Goal: Task Accomplishment & Management: Complete application form

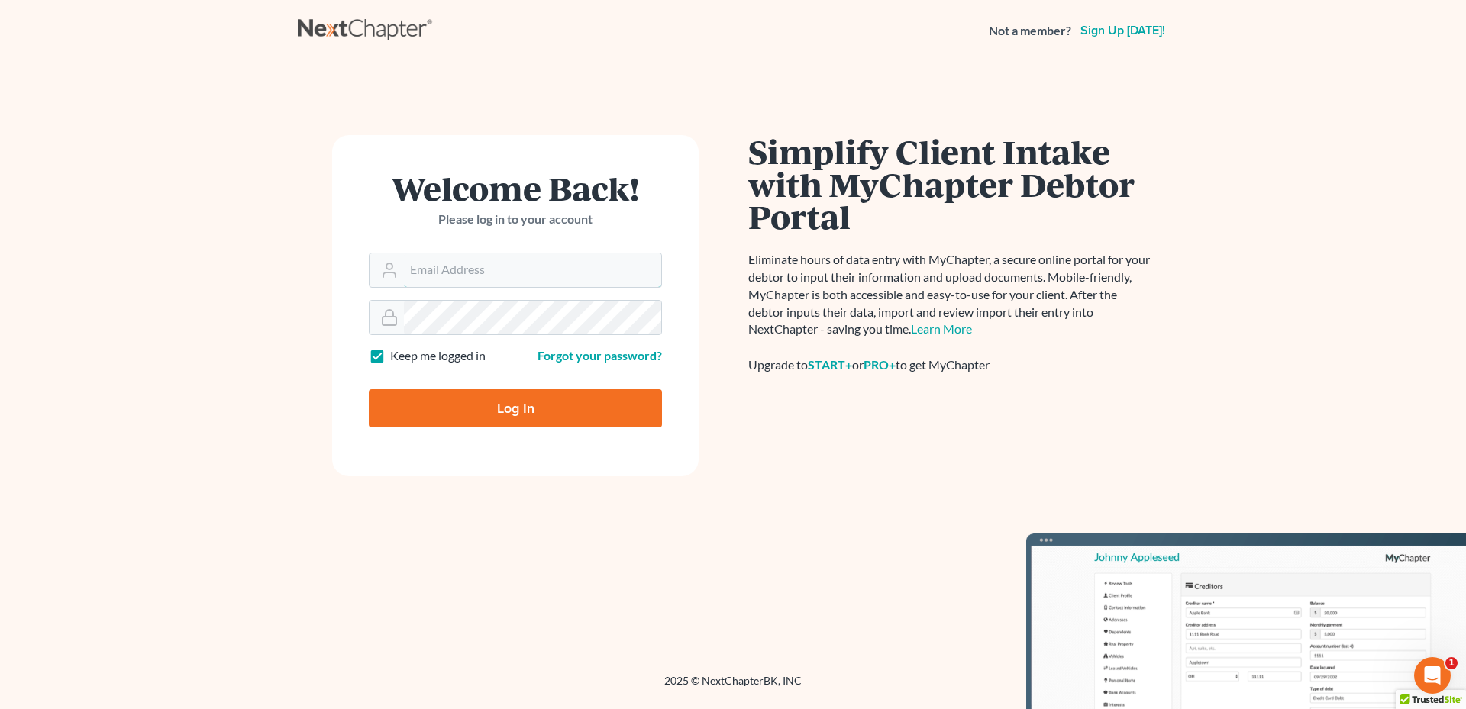
type input "[PERSON_NAME][EMAIL_ADDRESS][DOMAIN_NAME]"
click at [496, 409] on input "Log In" at bounding box center [515, 408] width 293 height 38
type input "Thinking..."
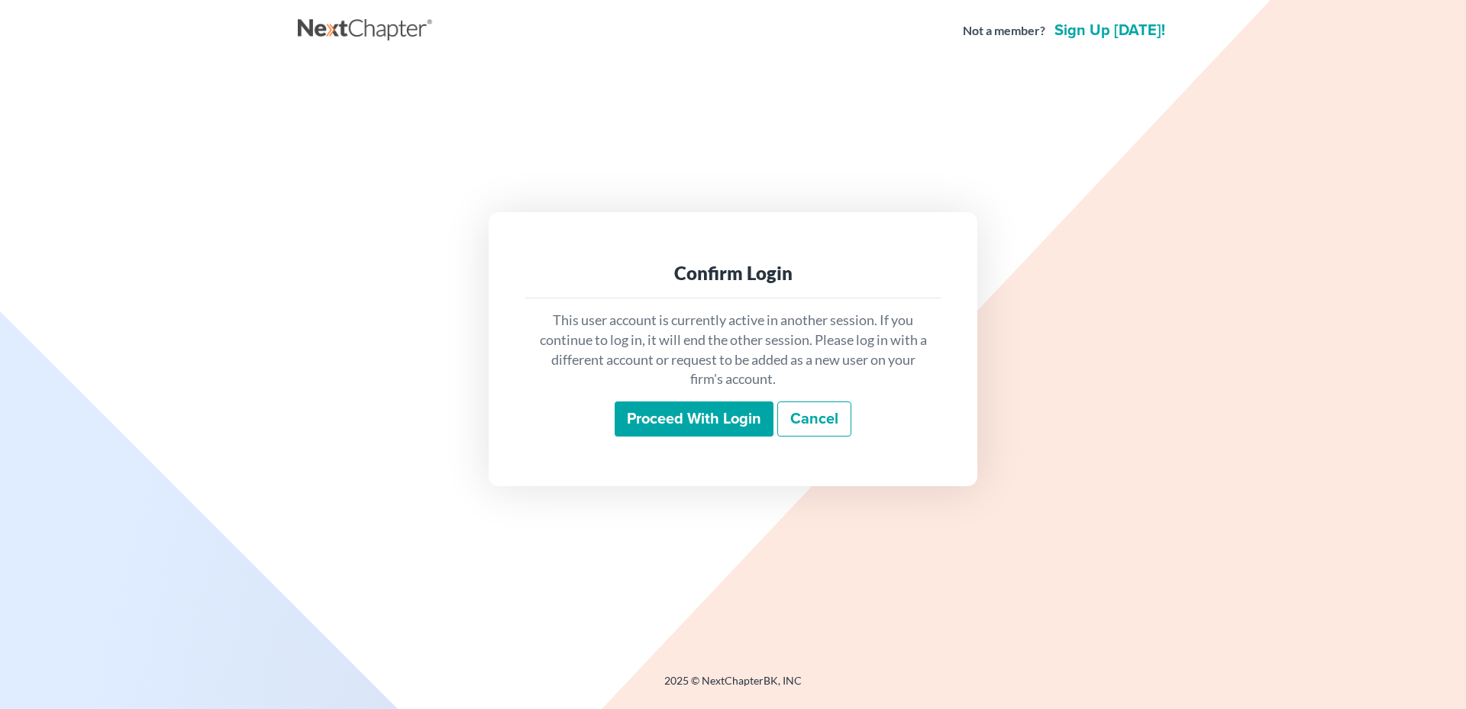
click at [676, 404] on input "Proceed with login" at bounding box center [694, 419] width 159 height 35
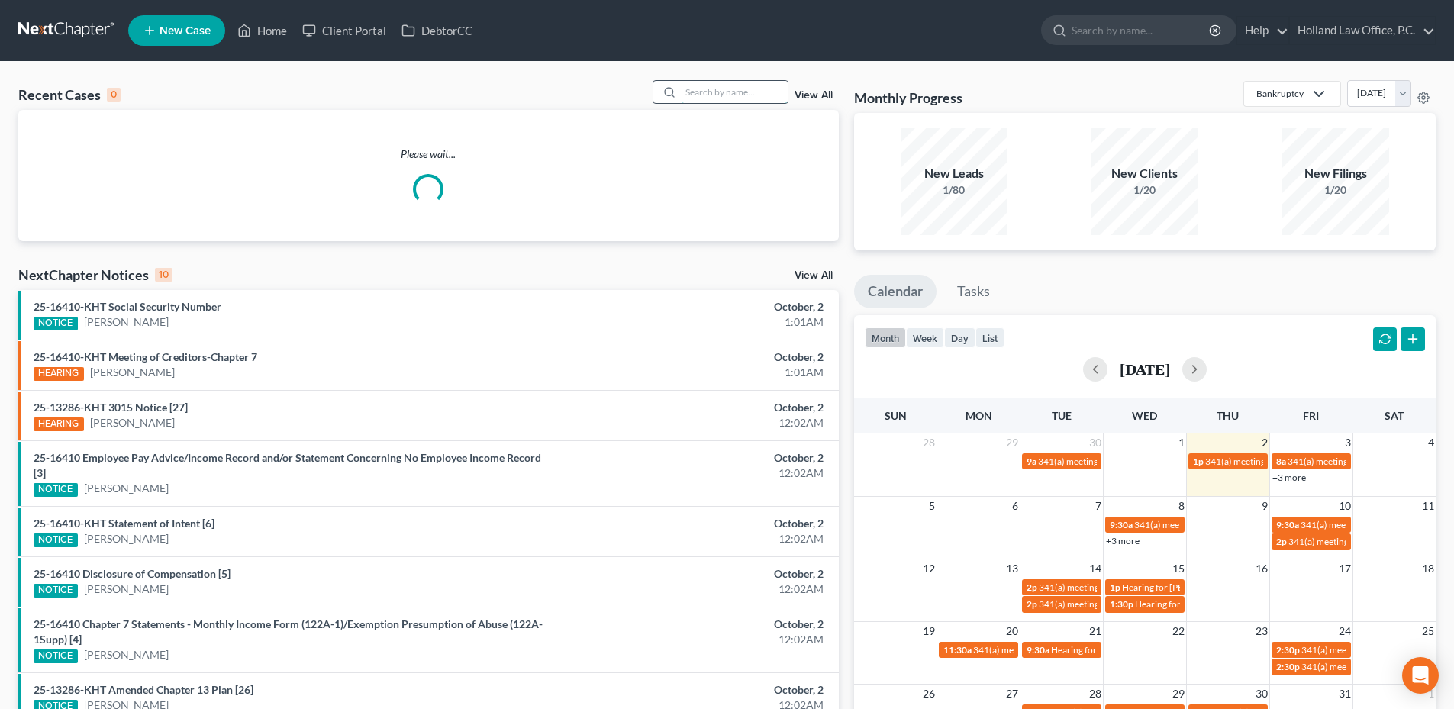
click at [764, 103] on input "search" at bounding box center [734, 92] width 107 height 22
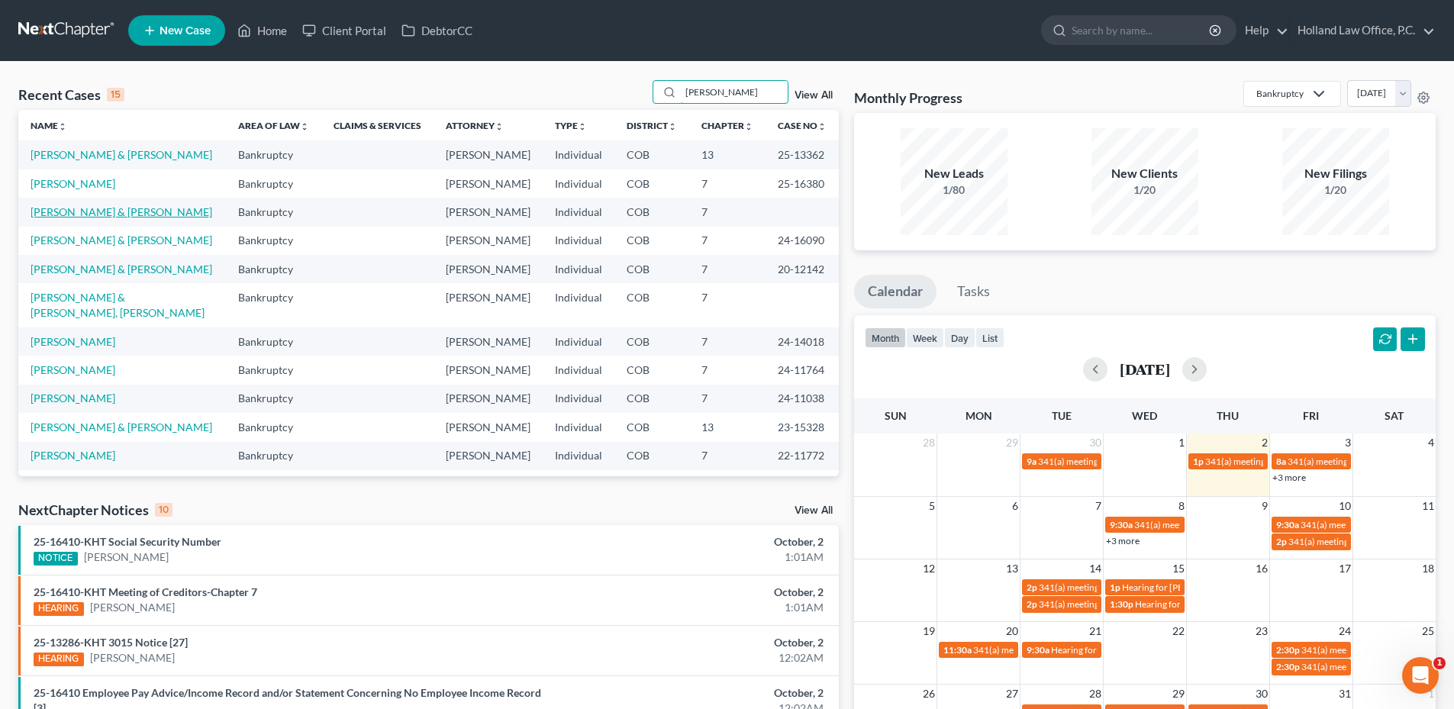
type input "Rob"
click at [89, 209] on link "Valois, Robin & Michelle" at bounding box center [122, 211] width 182 height 13
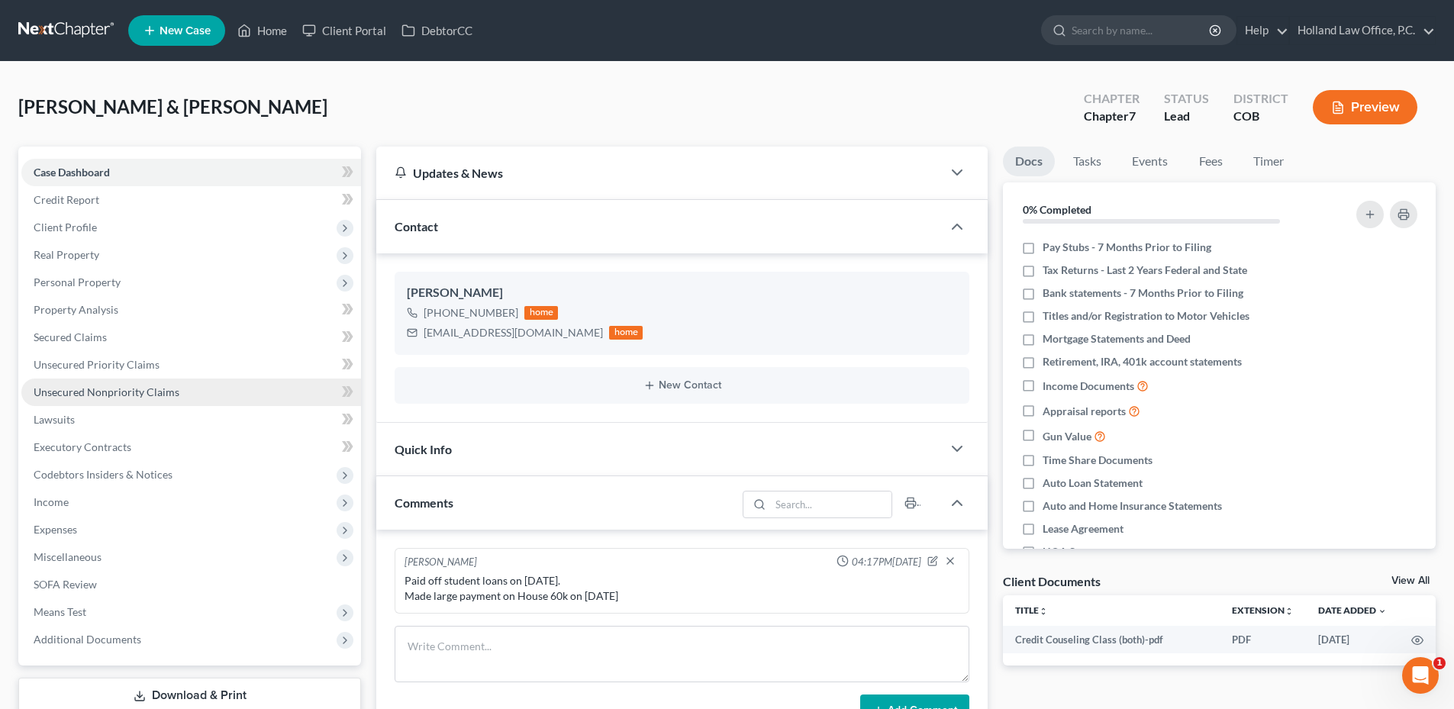
click at [108, 391] on span "Unsecured Nonpriority Claims" at bounding box center [107, 392] width 146 height 13
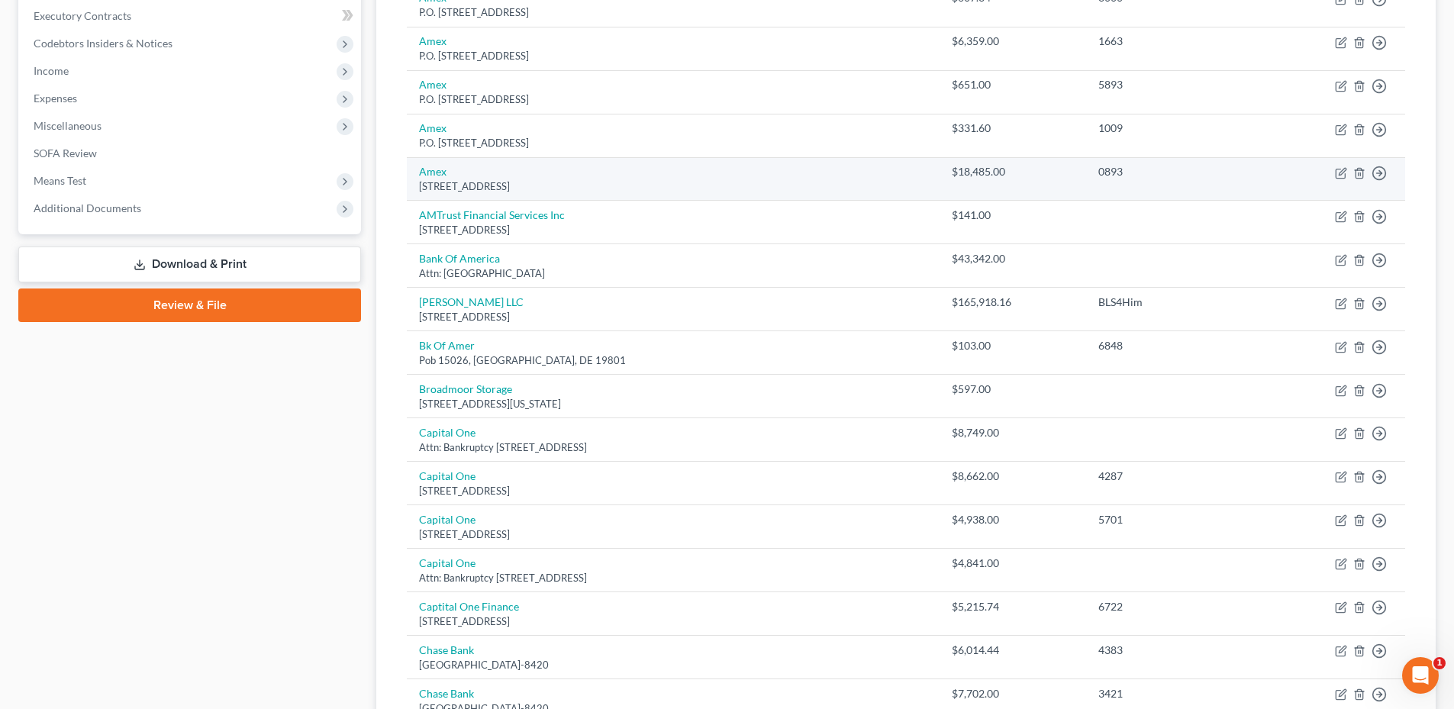
scroll to position [458, 0]
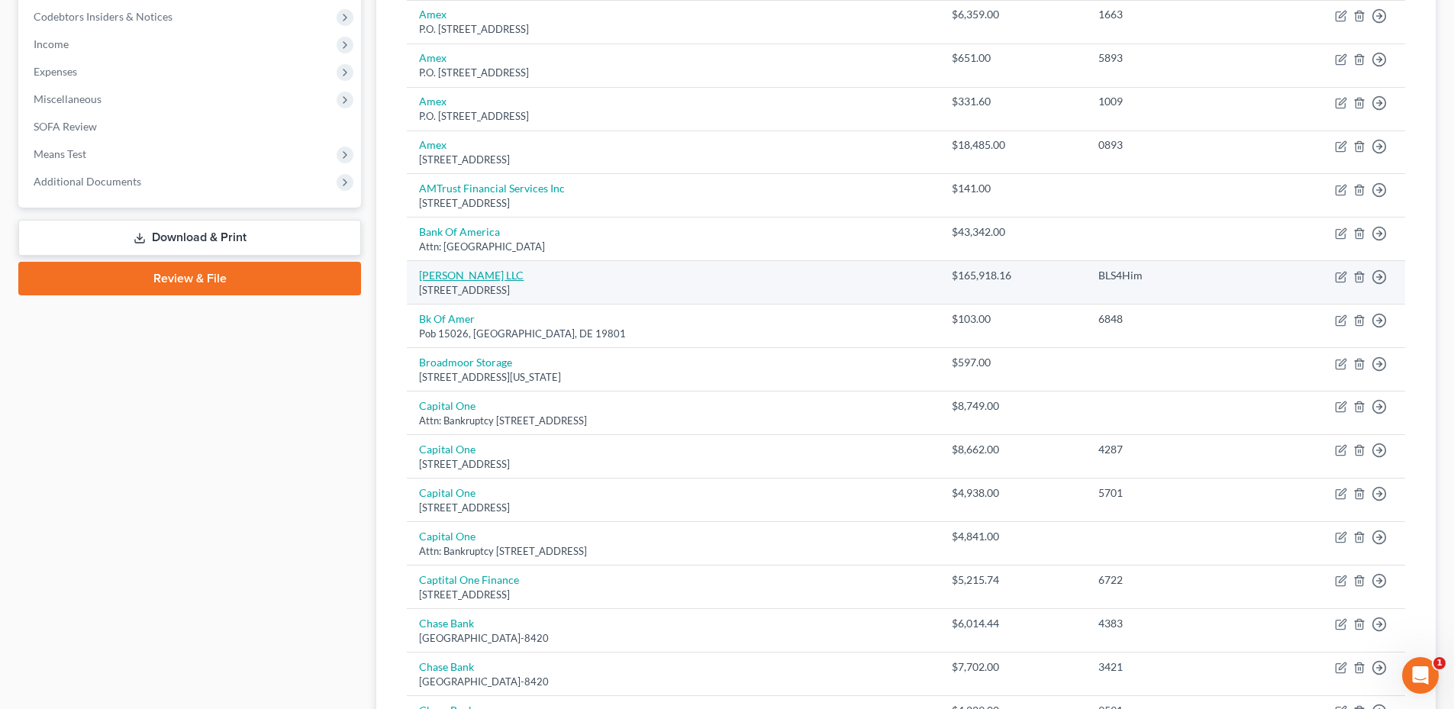
click at [492, 279] on link "Betty L Schlagel LLC" at bounding box center [471, 275] width 105 height 13
select select "5"
select select "14"
select select "2"
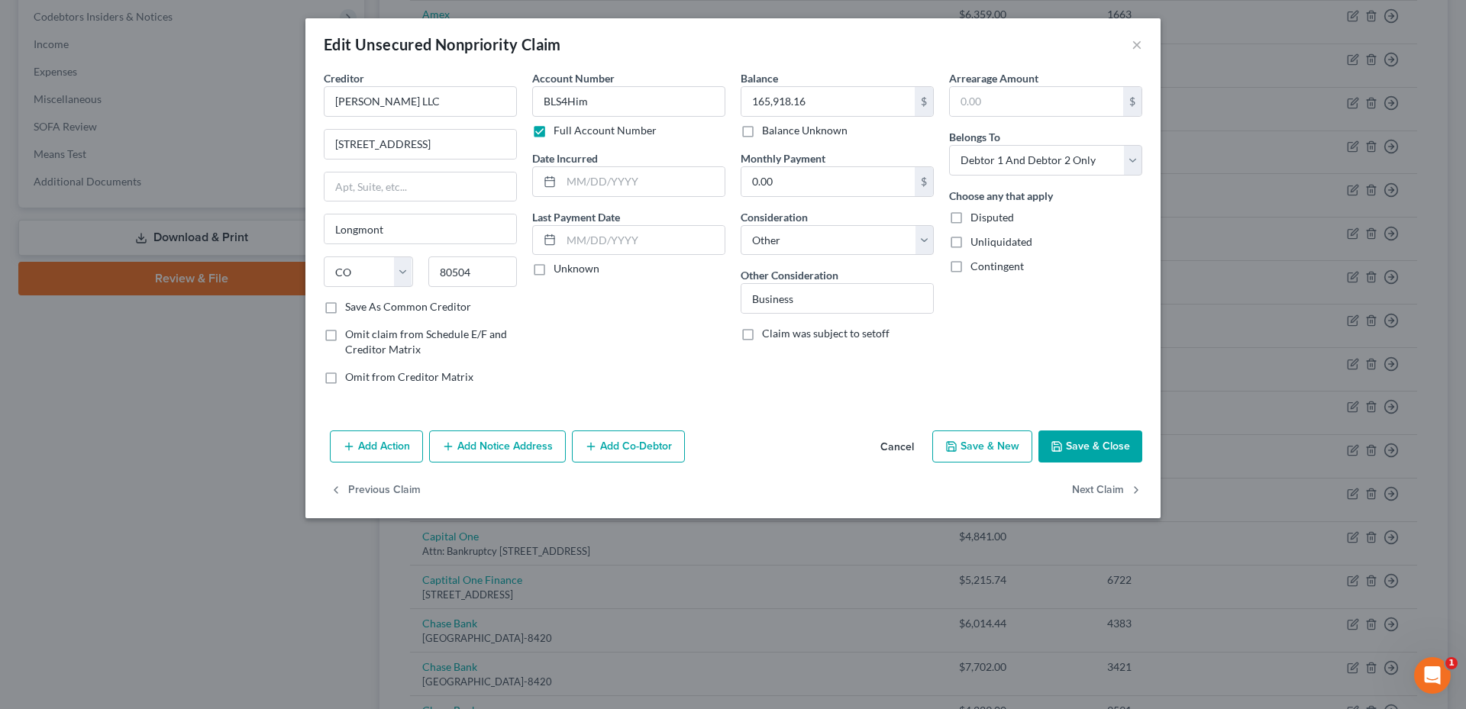
click at [1086, 438] on button "Save & Close" at bounding box center [1090, 447] width 104 height 32
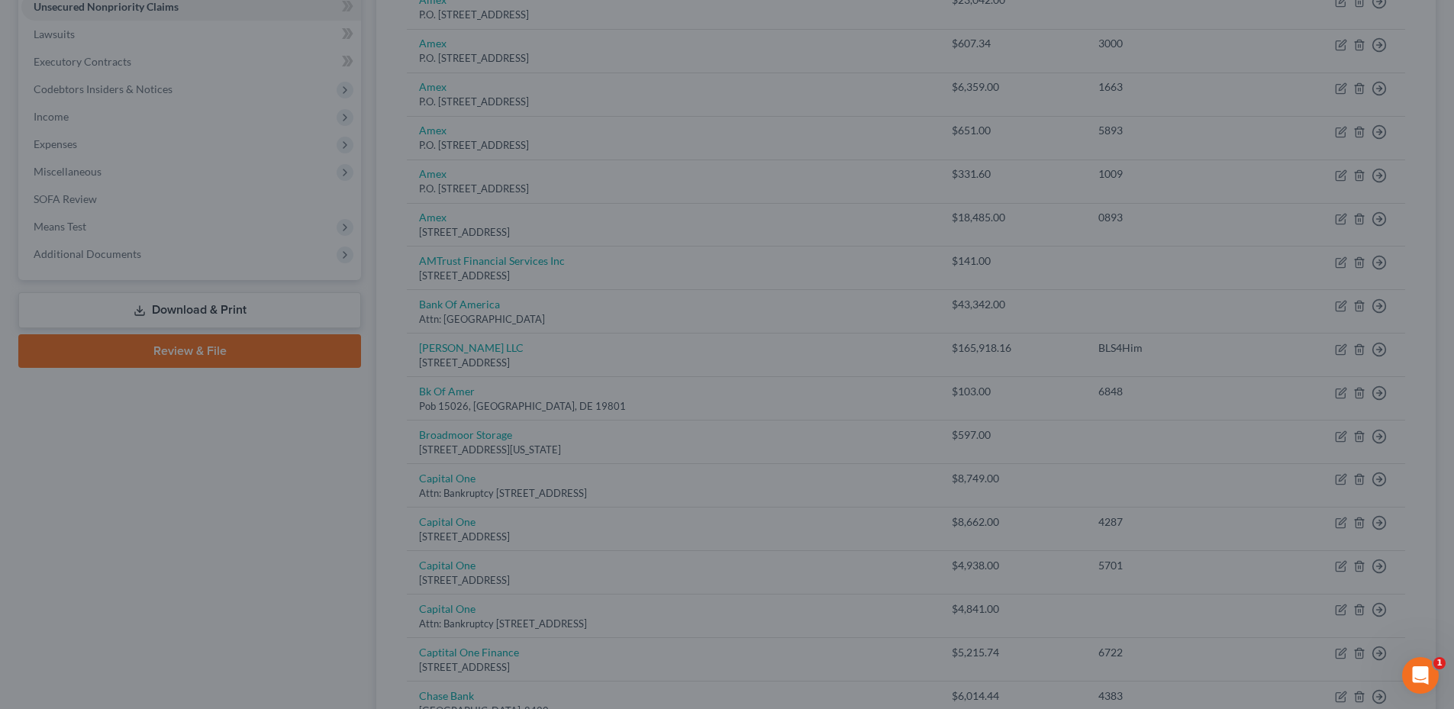
scroll to position [0, 0]
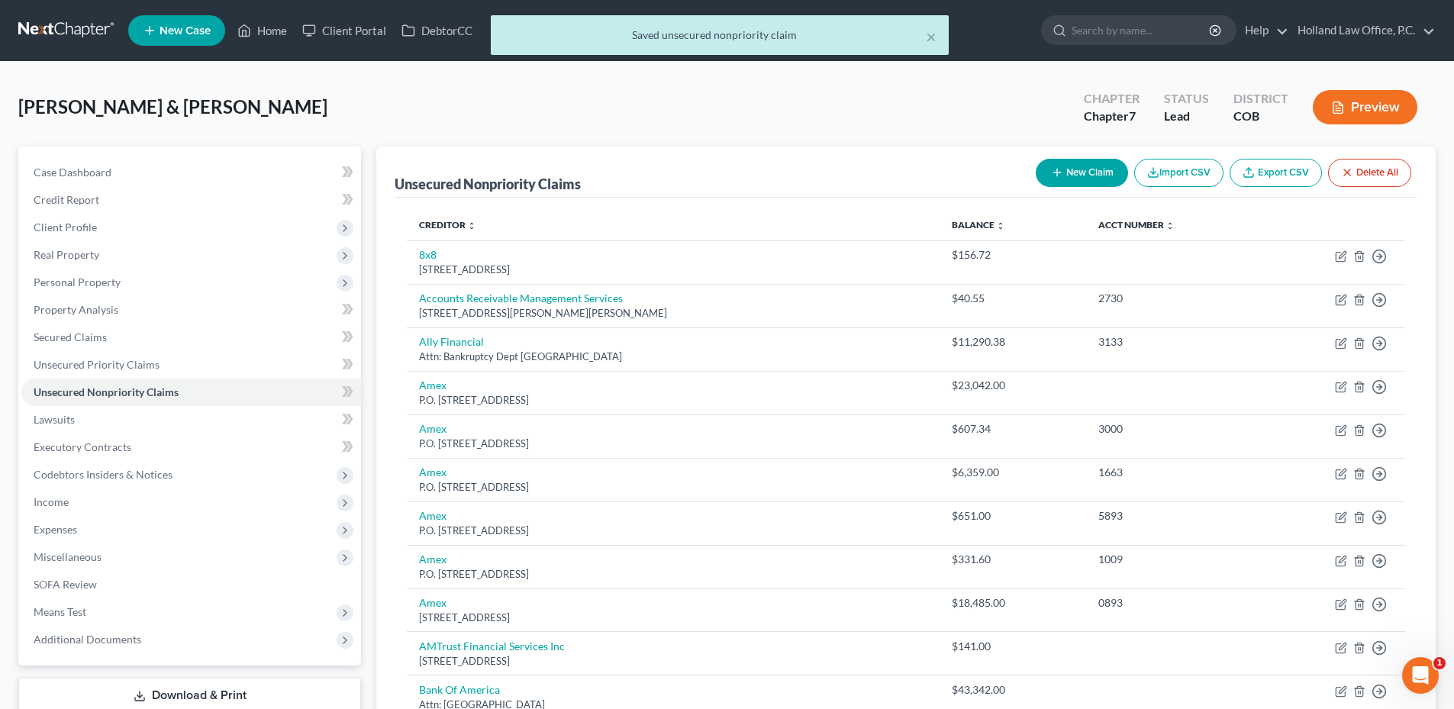
click at [251, 30] on div "× Saved unsecured nonpriority claim" at bounding box center [719, 38] width 1454 height 47
click at [934, 37] on button "×" at bounding box center [931, 36] width 11 height 18
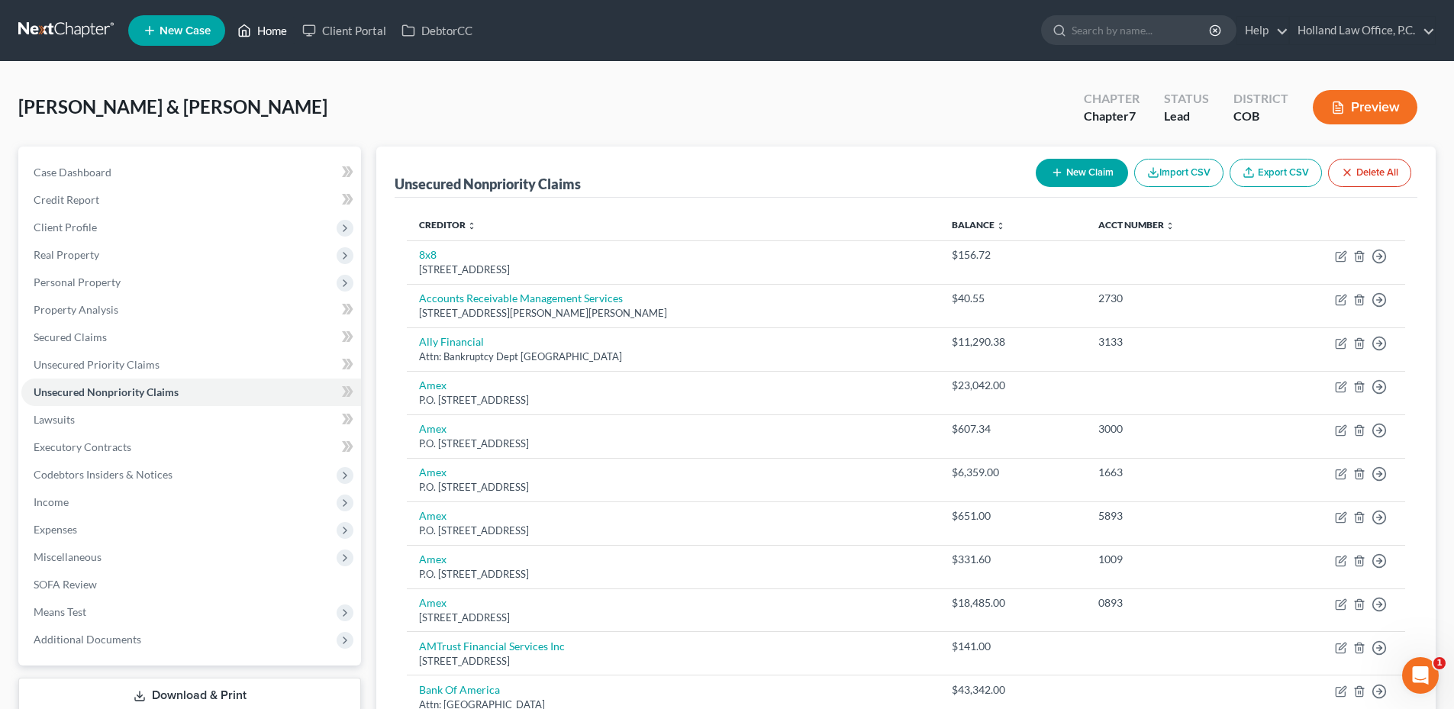
click at [273, 24] on link "Home" at bounding box center [262, 30] width 65 height 27
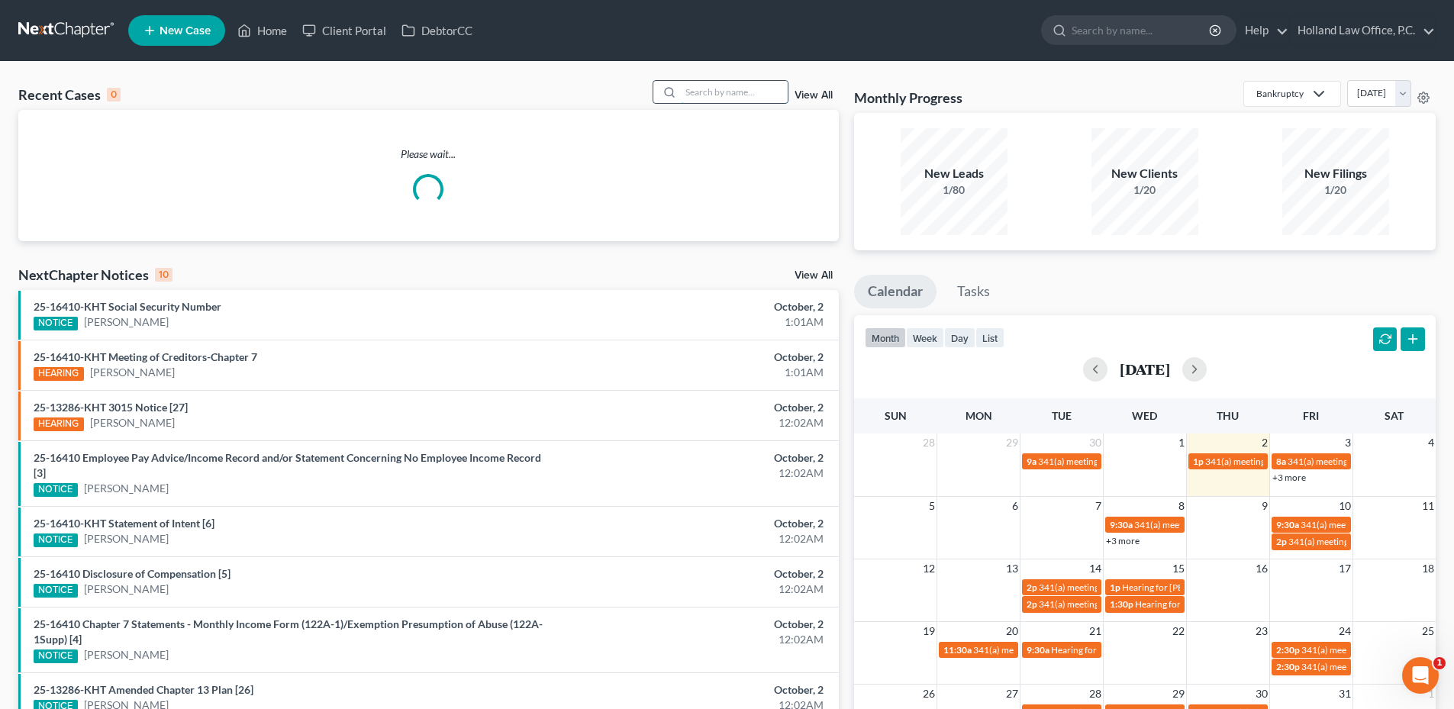
click at [723, 92] on input "search" at bounding box center [734, 92] width 107 height 22
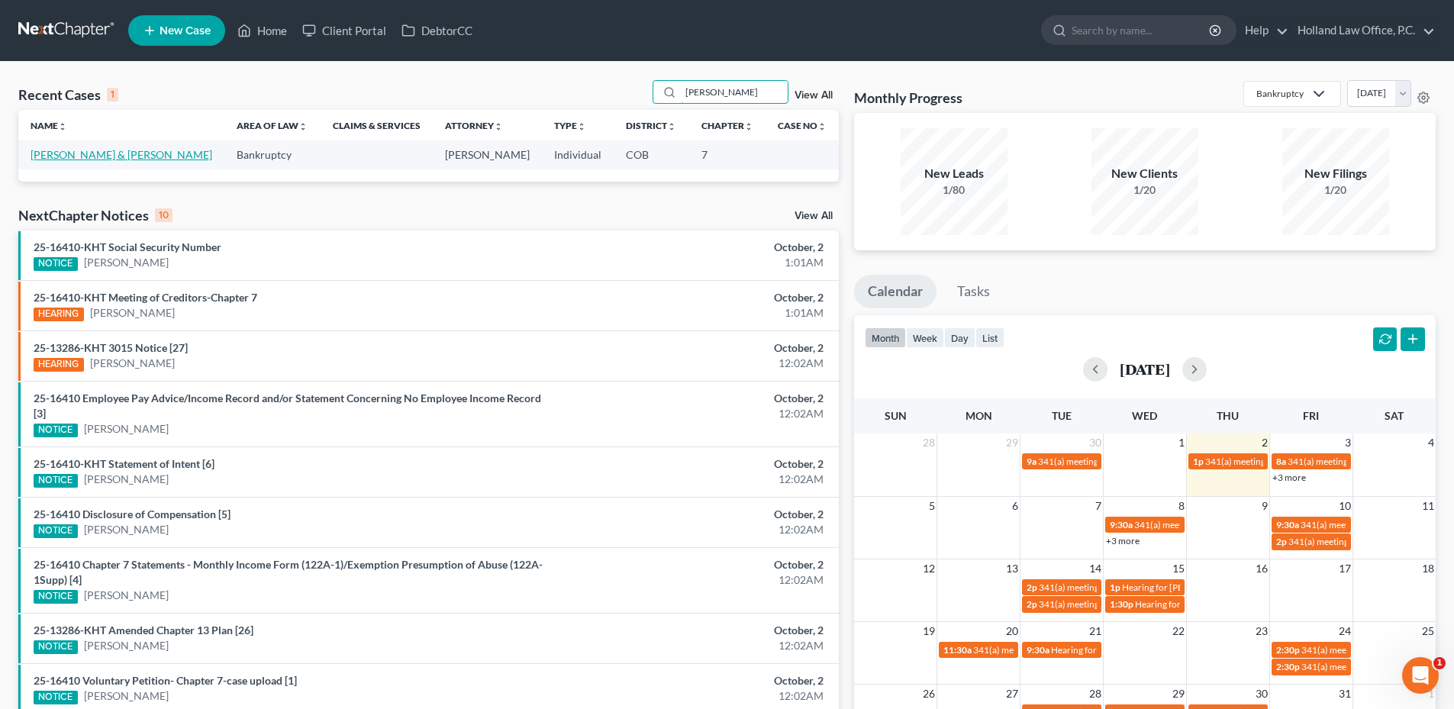
type input "Webber"
click at [76, 154] on link "Webber, Gregg & Shannon" at bounding box center [122, 154] width 182 height 13
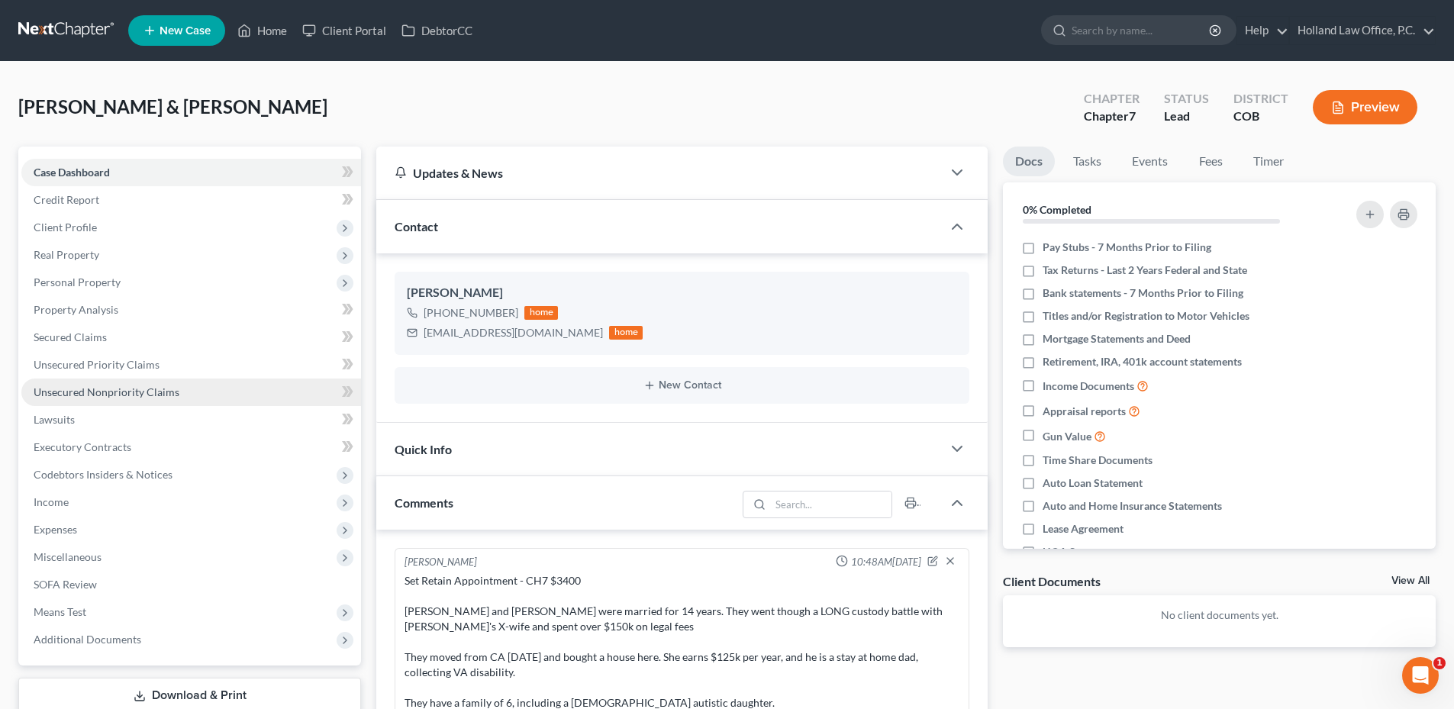
scroll to position [234, 0]
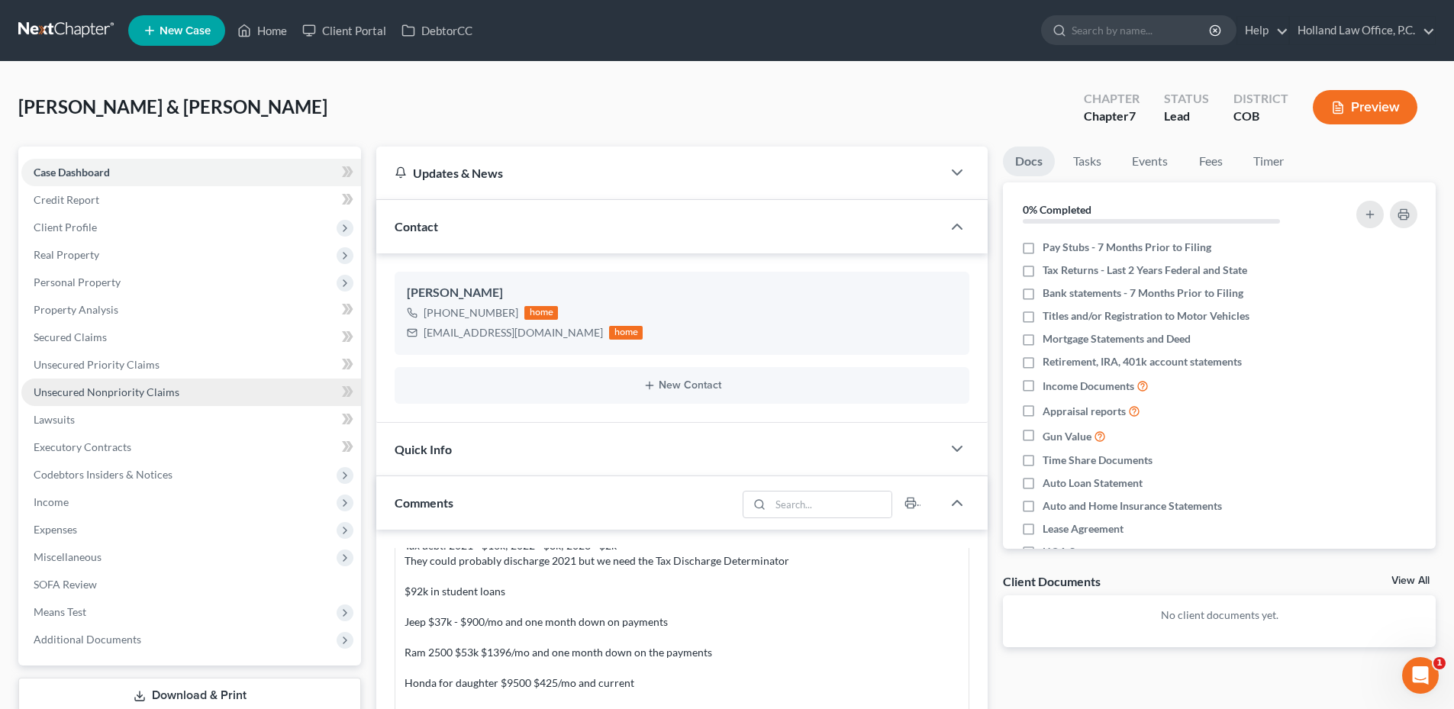
click at [118, 398] on span "Unsecured Nonpriority Claims" at bounding box center [107, 392] width 146 height 13
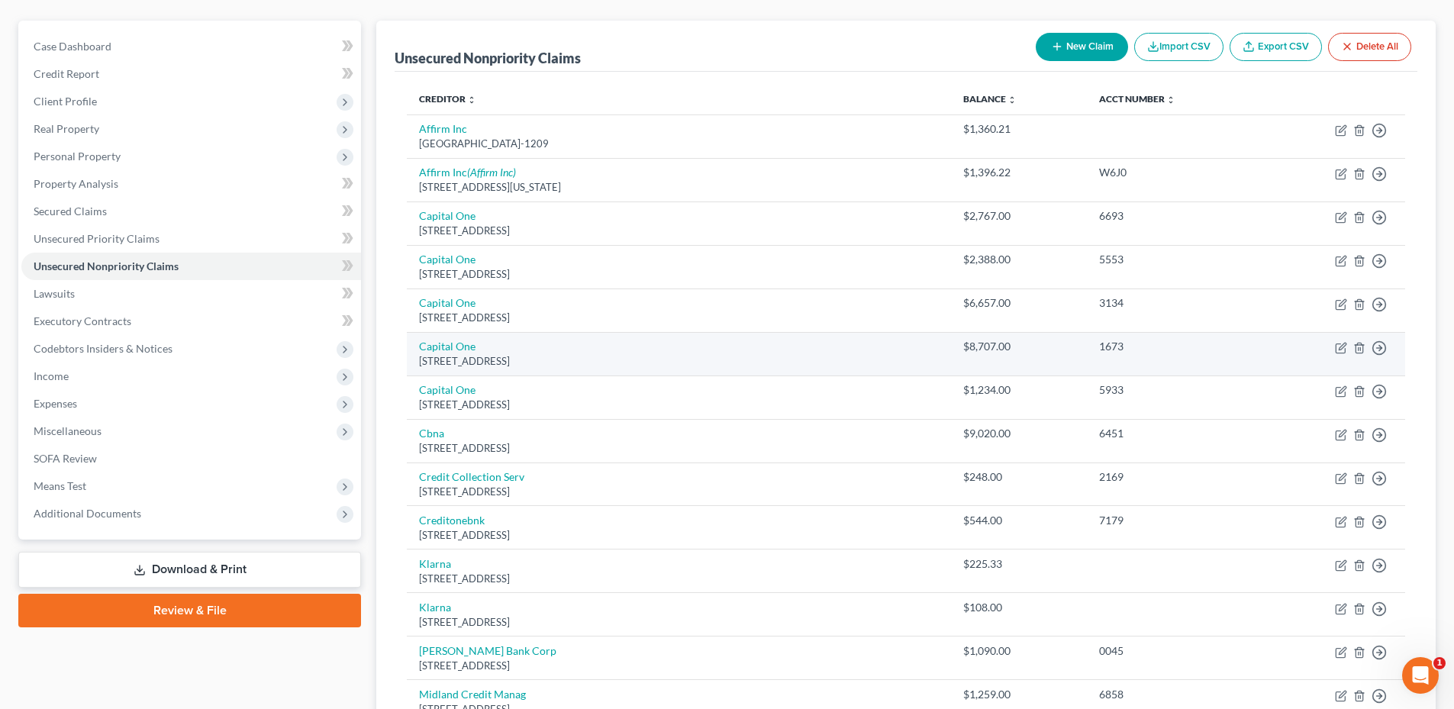
scroll to position [153, 0]
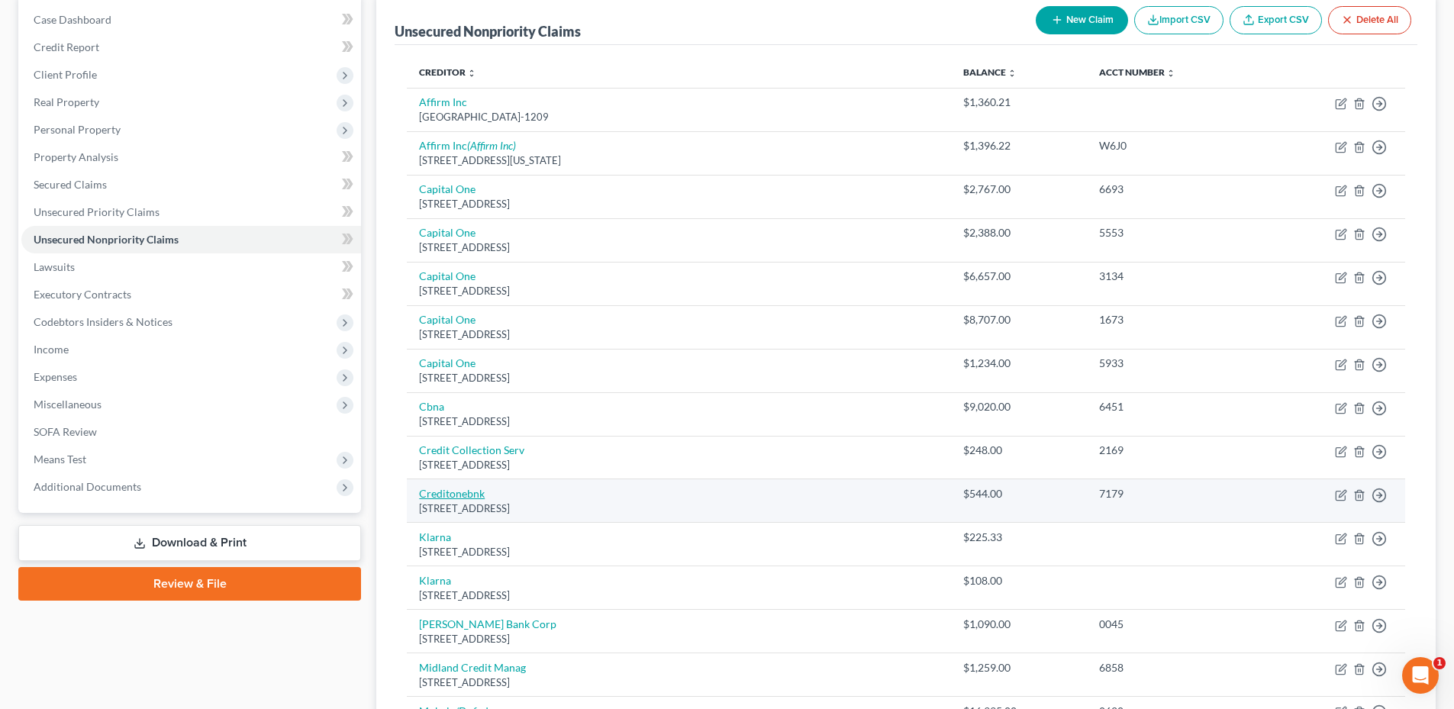
click at [473, 498] on link "Creditonebnk" at bounding box center [452, 493] width 66 height 13
select select "31"
select select "2"
select select "1"
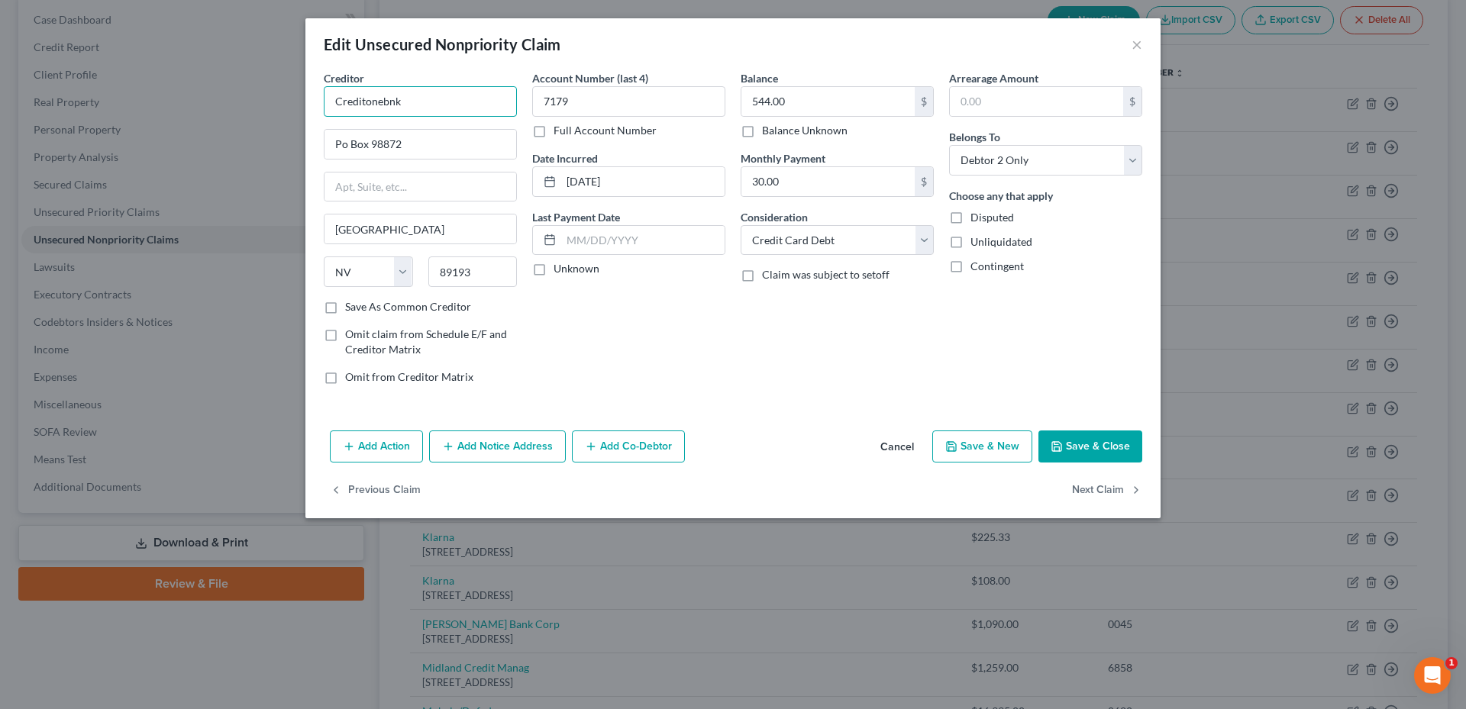
drag, startPoint x: 419, startPoint y: 110, endPoint x: 246, endPoint y: 112, distance: 173.3
click at [246, 112] on div "Edit Unsecured Nonpriority Claim × Creditor * Creditonebnk Po Box 98872 Las Veg…" at bounding box center [733, 354] width 1466 height 709
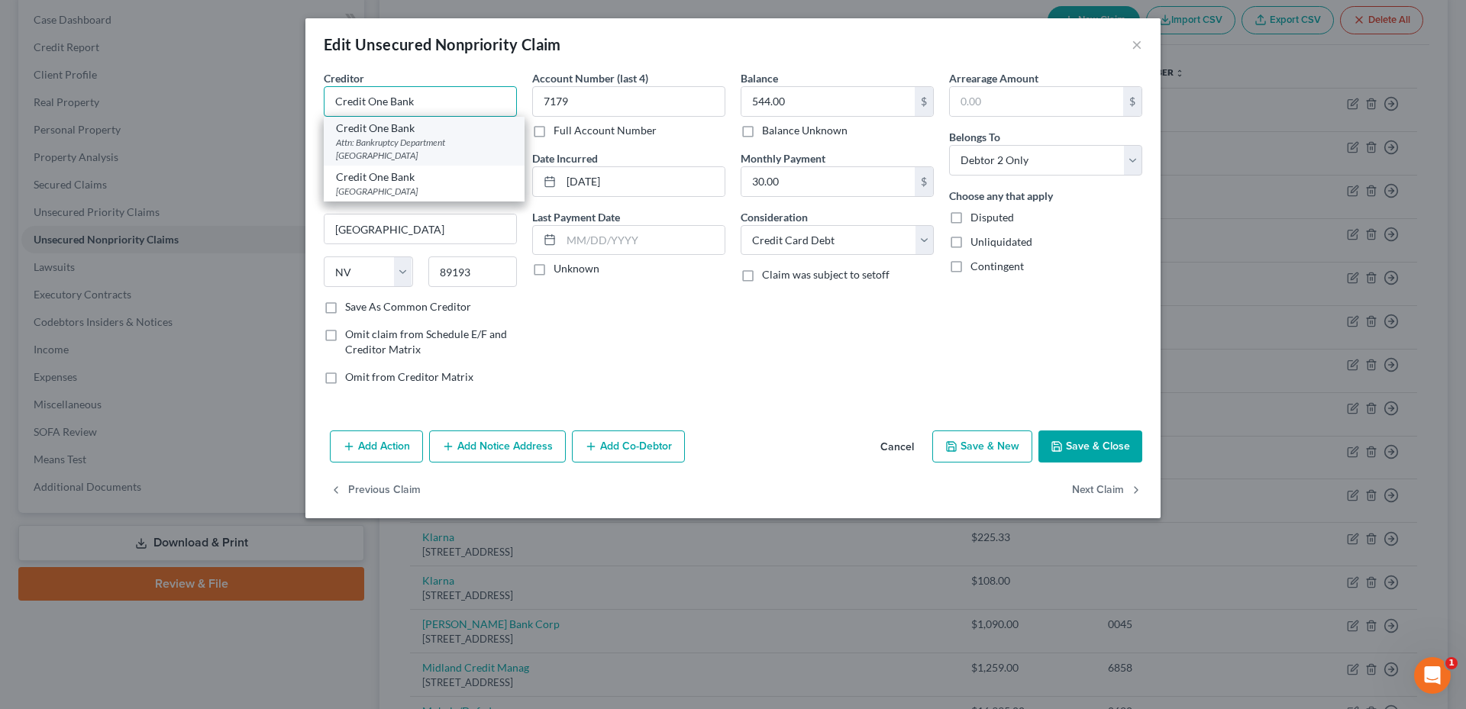
type input "Credit One Bank"
click at [449, 139] on div "Attn: Bankruptcy Department Po Box 98873, Las Vegas, NV 89193" at bounding box center [424, 149] width 176 height 26
type input "Attn: Bankruptcy Department"
type input "Po Box 98873"
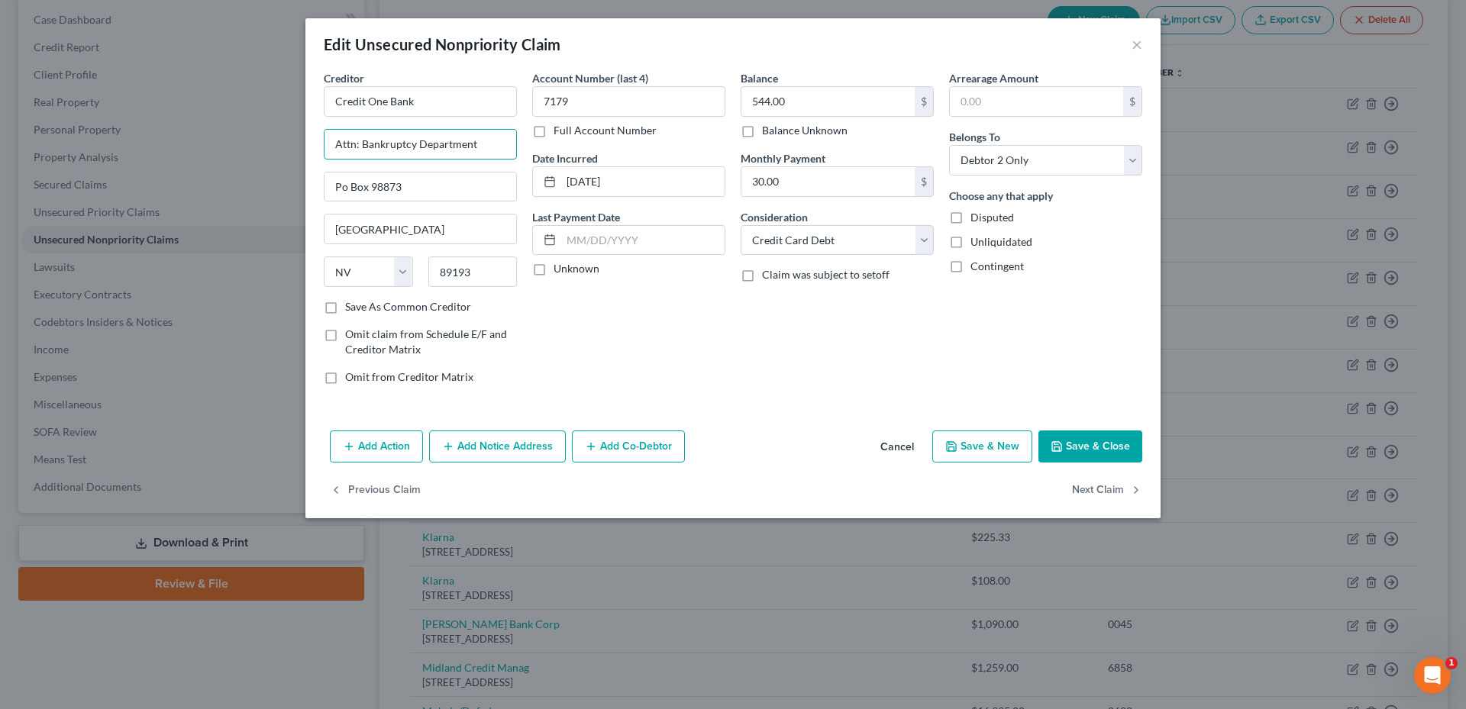
drag, startPoint x: 442, startPoint y: 150, endPoint x: 265, endPoint y: 149, distance: 177.1
click at [265, 149] on div "Edit Unsecured Nonpriority Claim × Creditor * Credit One Bank Attn: Bankruptcy …" at bounding box center [733, 354] width 1466 height 709
drag, startPoint x: 399, startPoint y: 189, endPoint x: 250, endPoint y: 186, distance: 148.9
click at [233, 189] on div "Edit Unsecured Nonpriority Claim × Creditor * Credit One Bank Po Box 98873 Las …" at bounding box center [733, 354] width 1466 height 709
type input "Po Box 98873"
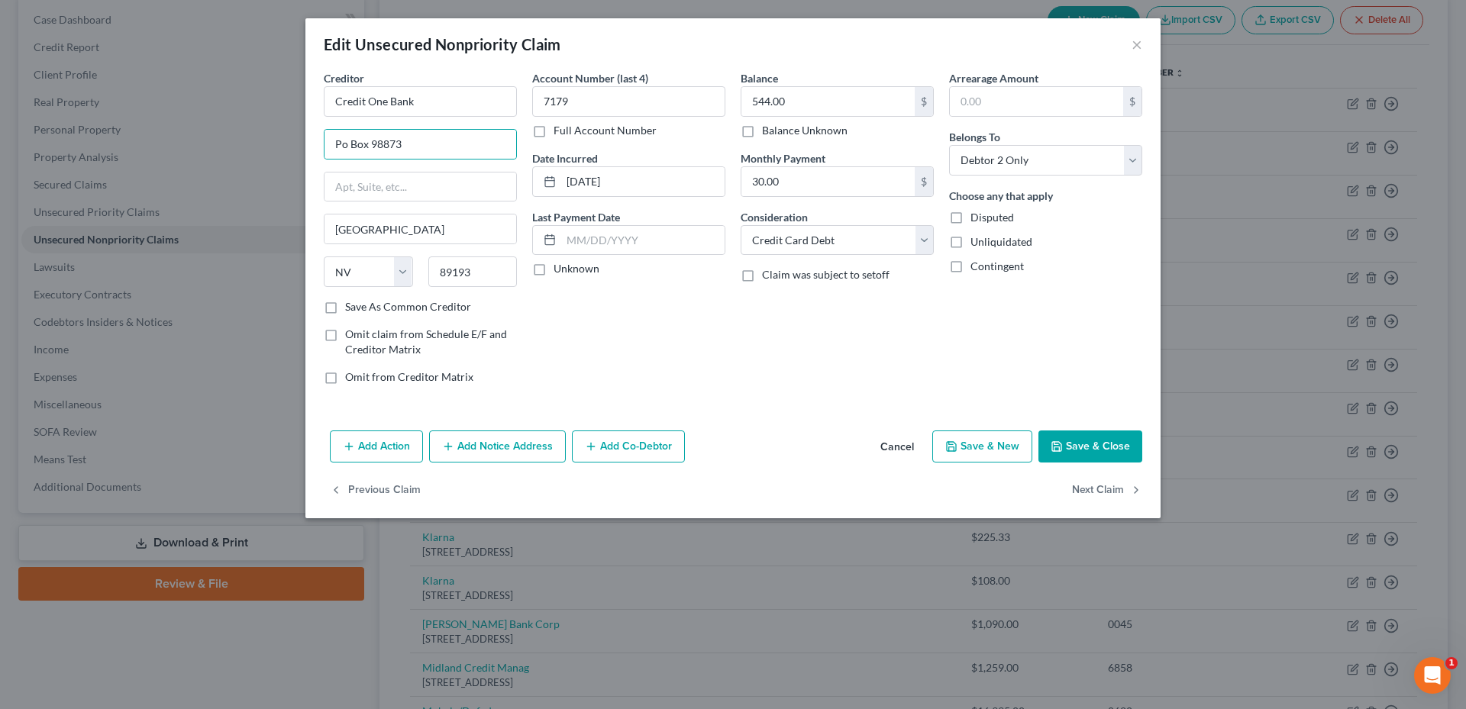
click at [805, 321] on div "Balance 544.00 $ Balance Unknown Balance Undetermined 544.00 $ Balance Unknown …" at bounding box center [837, 233] width 208 height 327
click at [807, 99] on input "544.00" at bounding box center [827, 101] width 173 height 29
type input "596.38"
click at [1071, 454] on button "Save & Close" at bounding box center [1090, 447] width 104 height 32
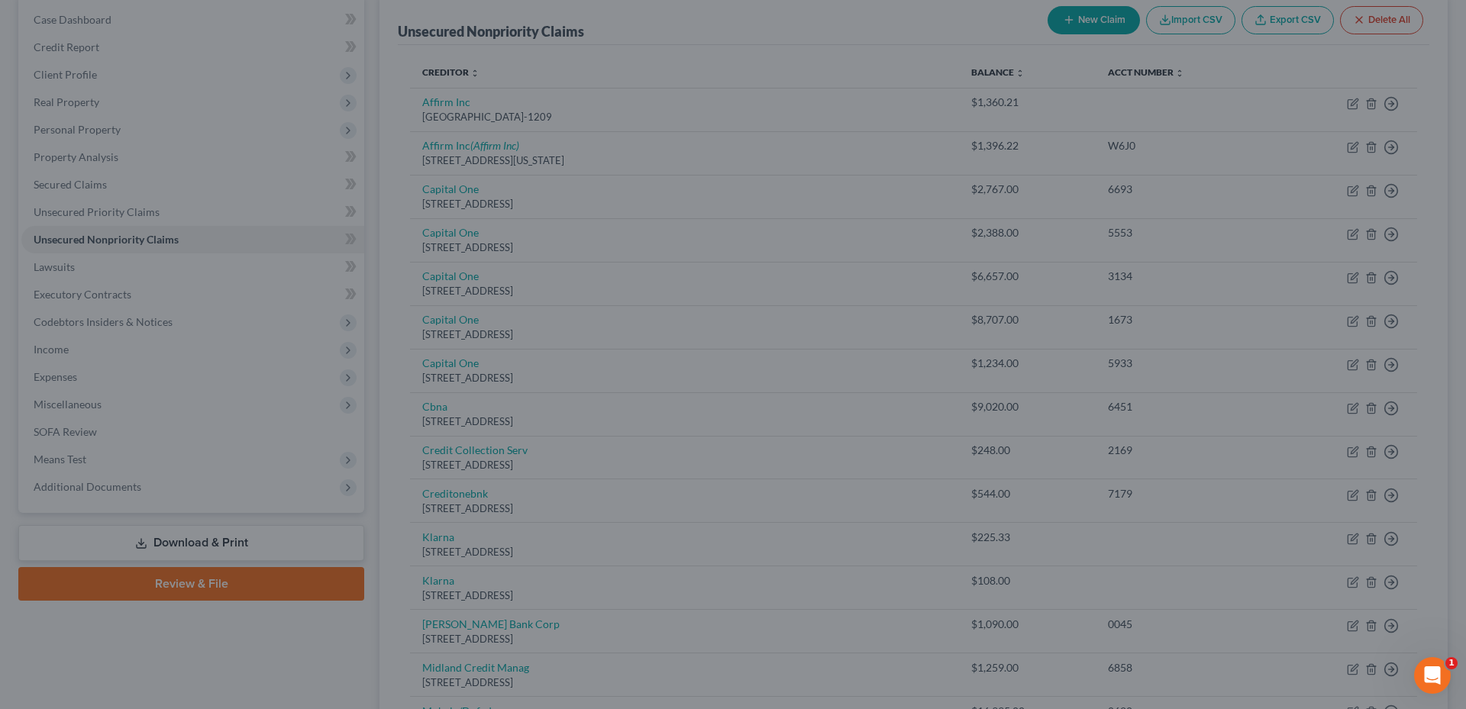
type input "0"
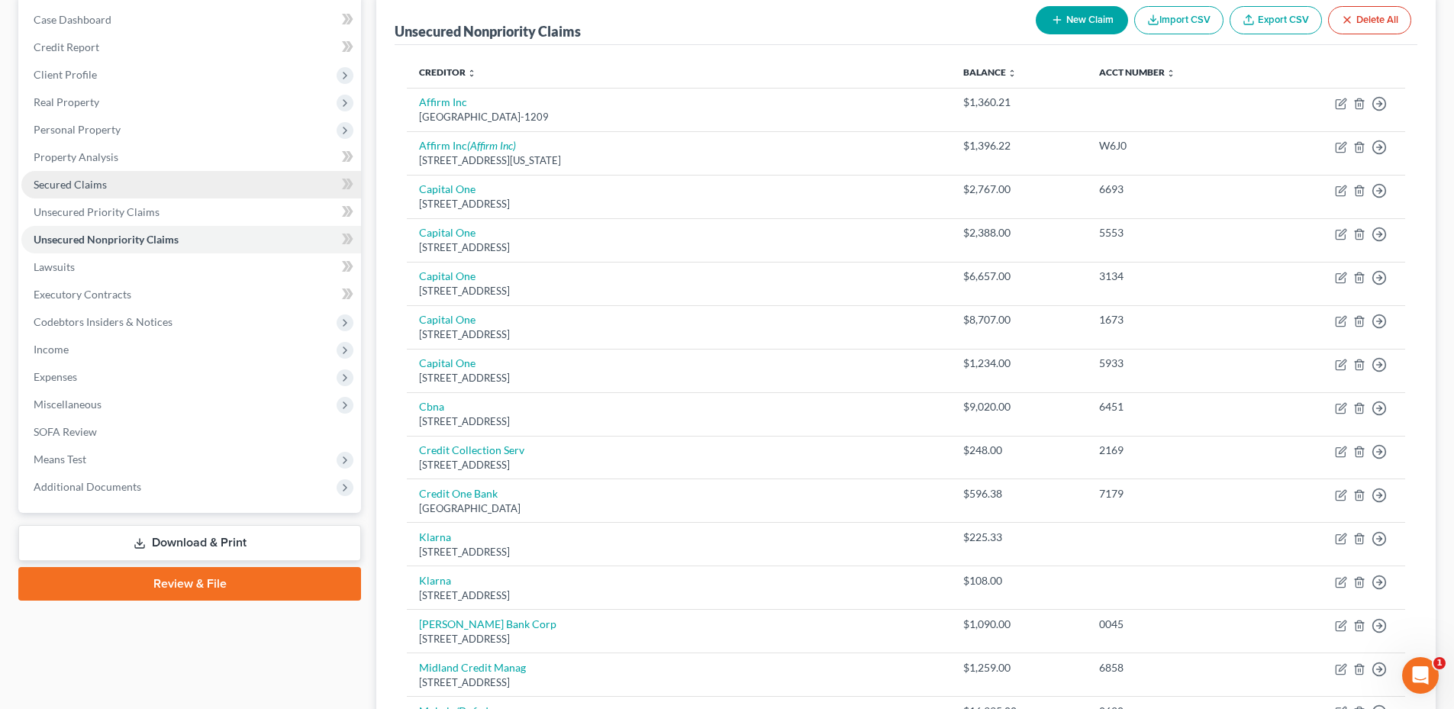
click at [121, 191] on link "Secured Claims" at bounding box center [191, 184] width 340 height 27
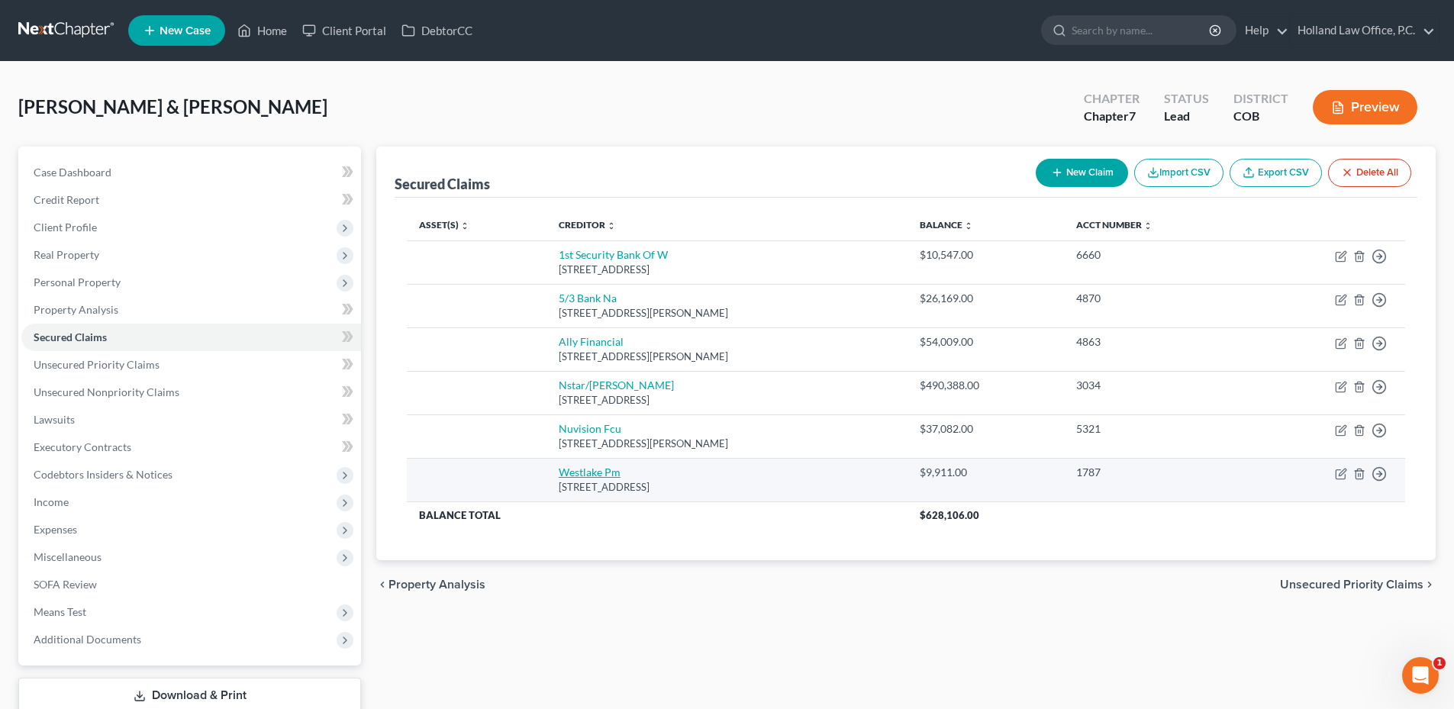
click at [592, 473] on link "Westlake Pm" at bounding box center [590, 472] width 62 height 13
select select "4"
select select "2"
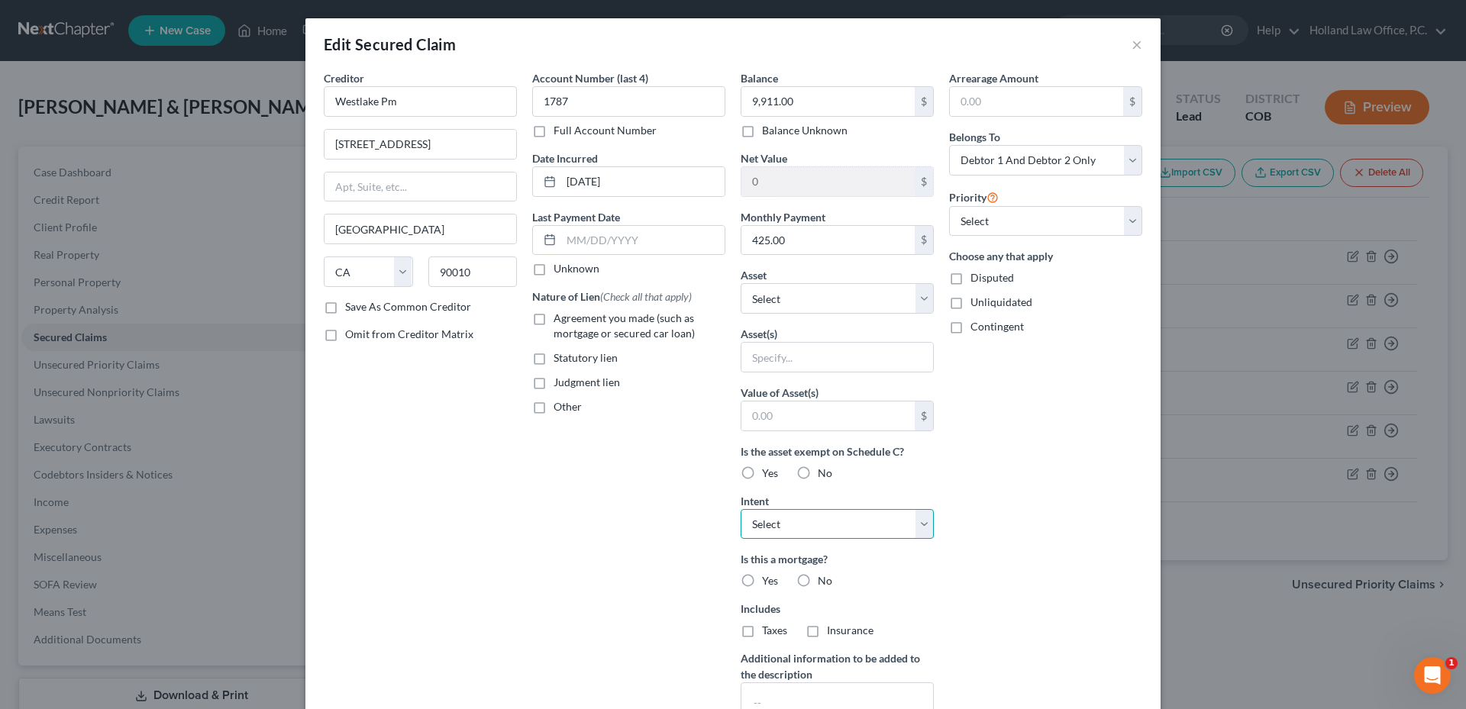
click at [850, 523] on select "Select Surrender Redeem Reaffirm Avoid Other" at bounding box center [836, 524] width 193 height 31
select select "0"
click at [740, 509] on select "Select Surrender Redeem Reaffirm Avoid Other" at bounding box center [836, 524] width 193 height 31
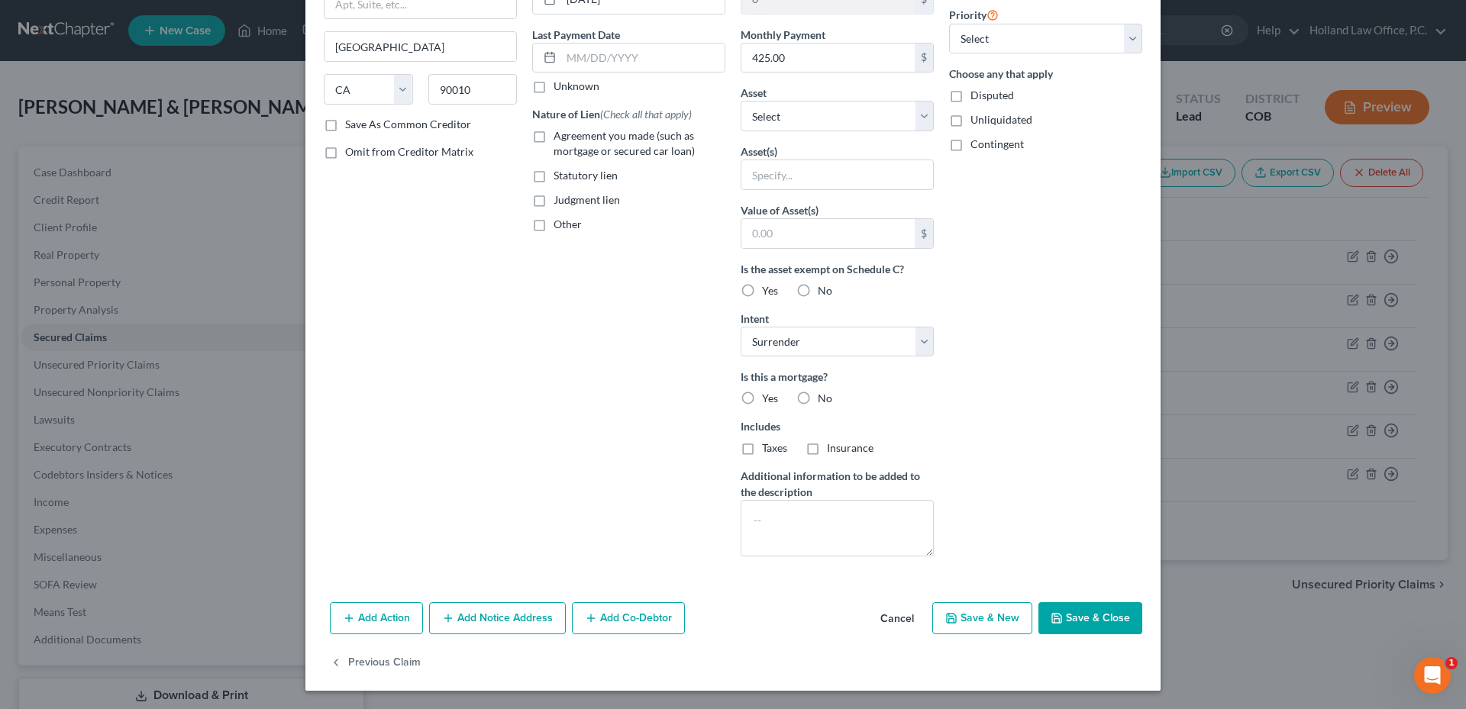
click at [1095, 618] on button "Save & Close" at bounding box center [1090, 618] width 104 height 32
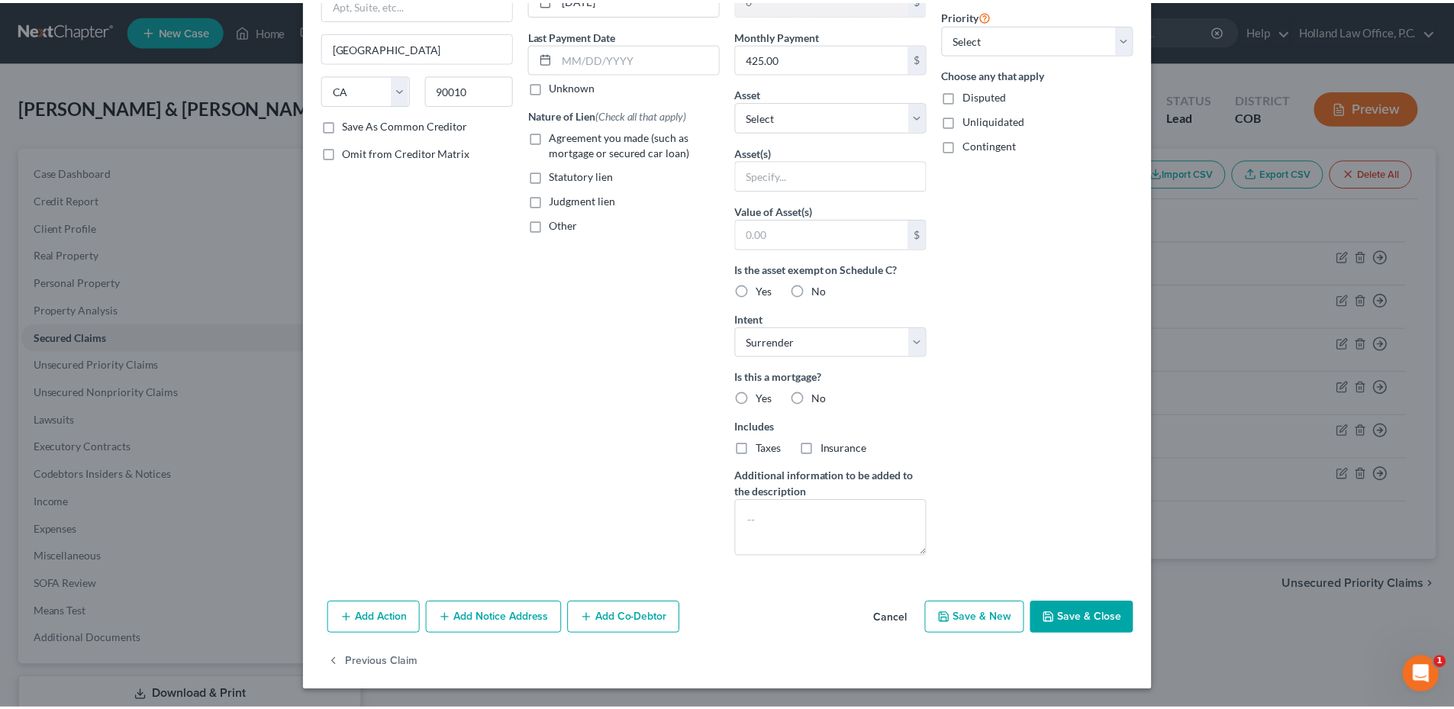
scroll to position [15, 0]
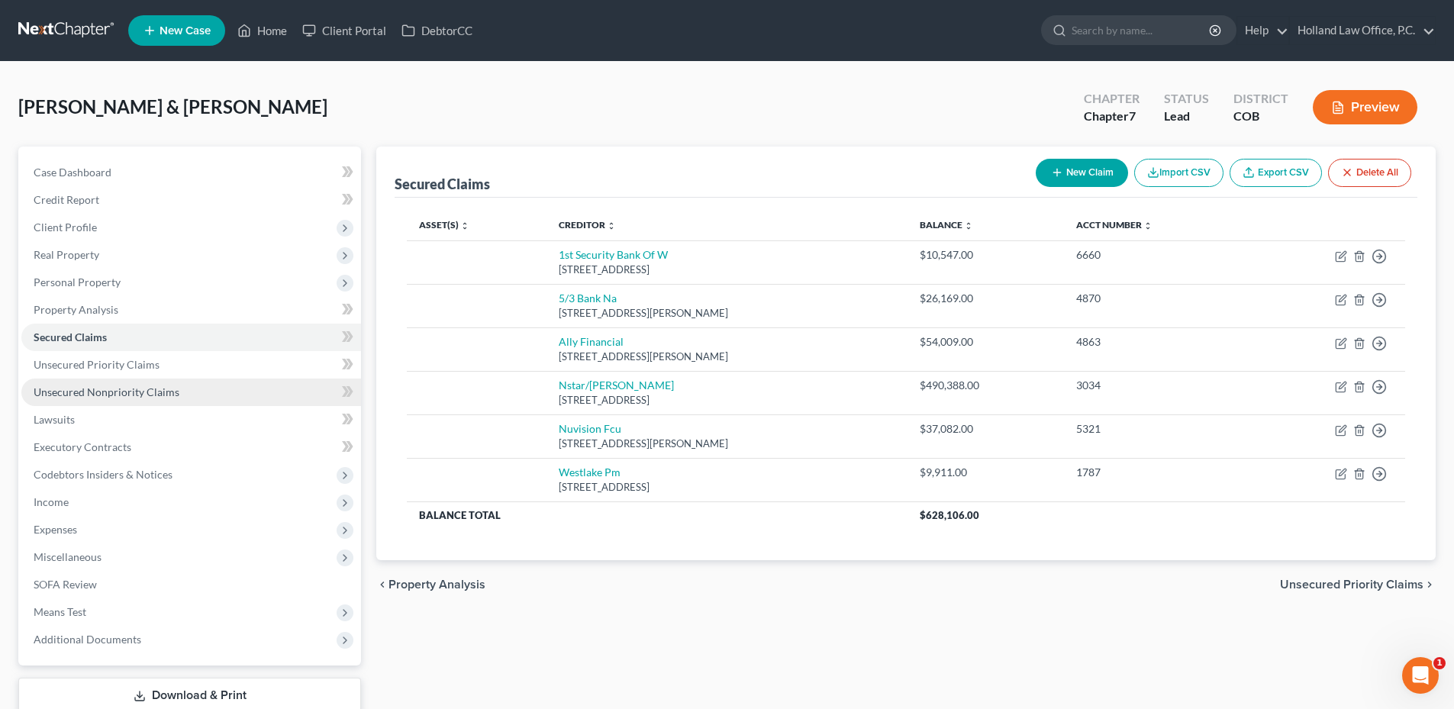
drag, startPoint x: 112, startPoint y: 392, endPoint x: 130, endPoint y: 387, distance: 18.1
click at [112, 392] on span "Unsecured Nonpriority Claims" at bounding box center [107, 392] width 146 height 13
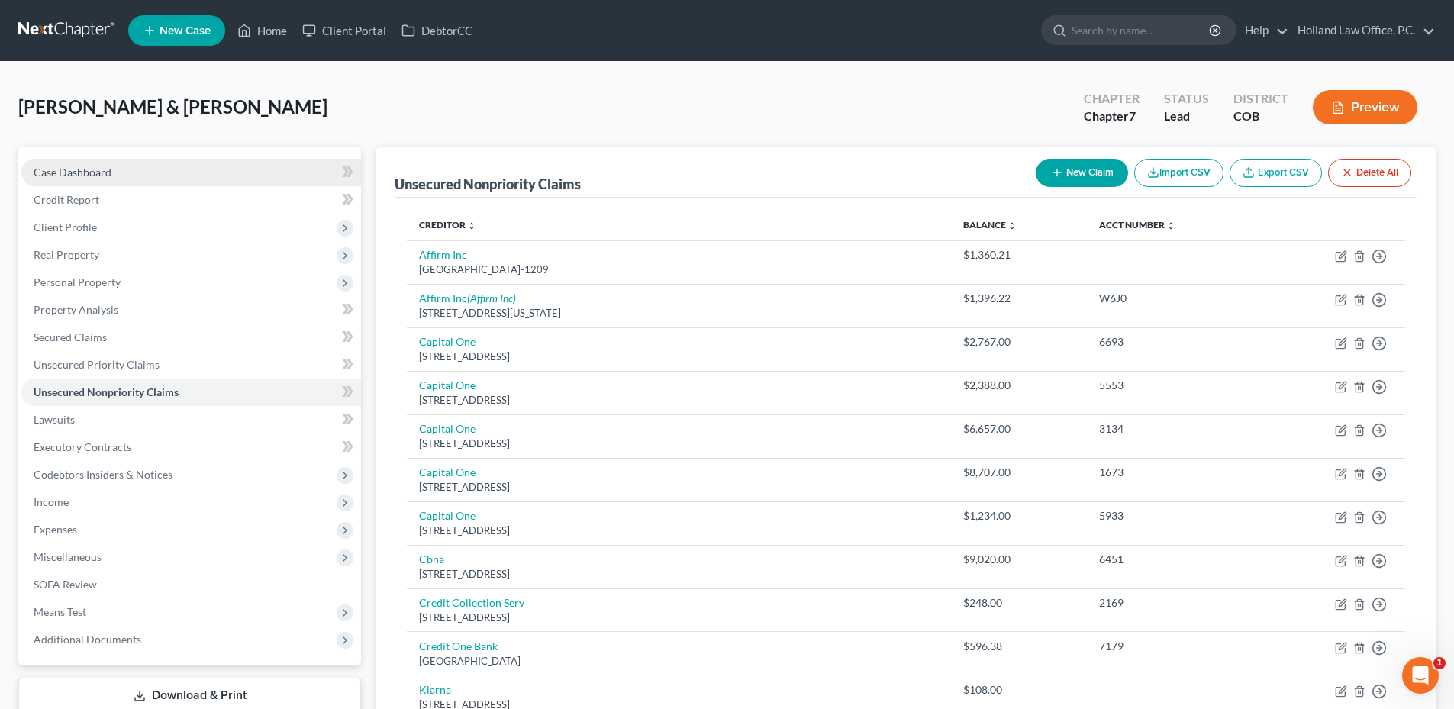
click at [81, 166] on link "Case Dashboard" at bounding box center [191, 172] width 340 height 27
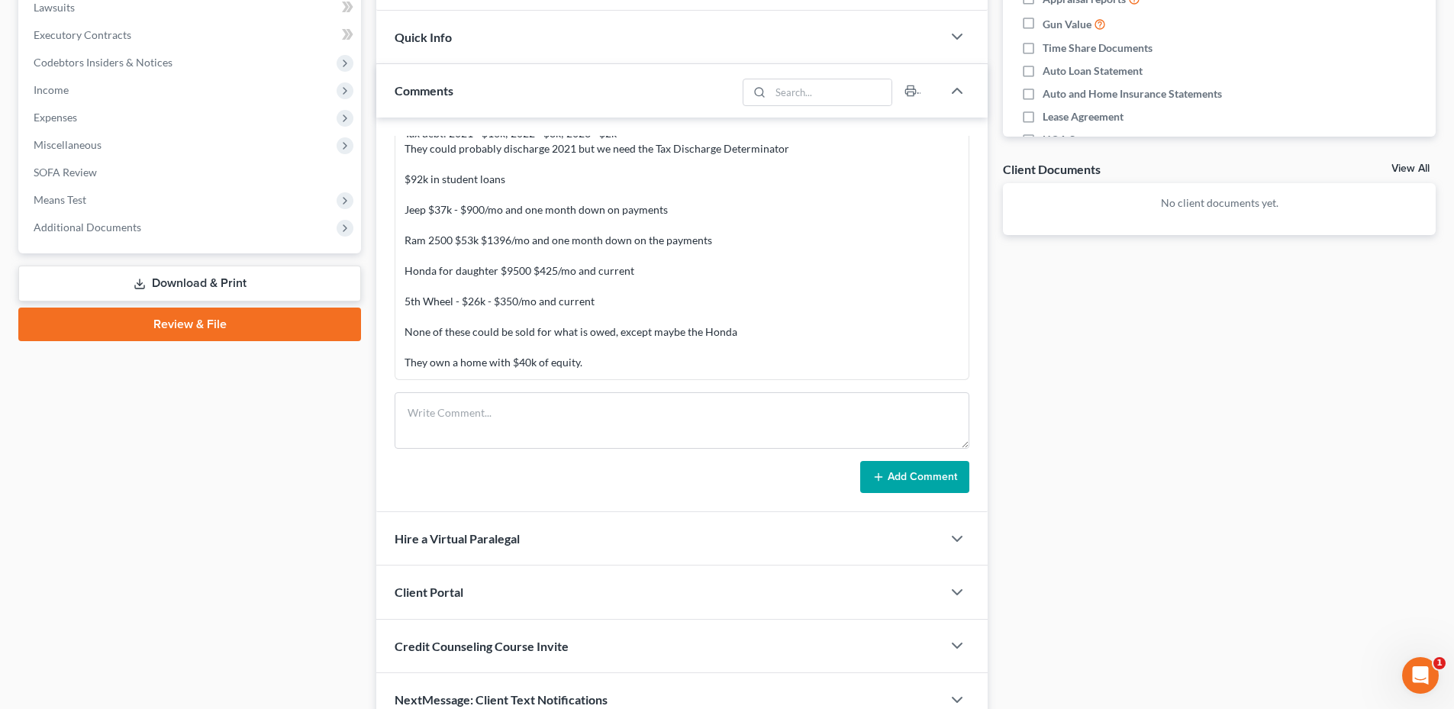
scroll to position [488, 0]
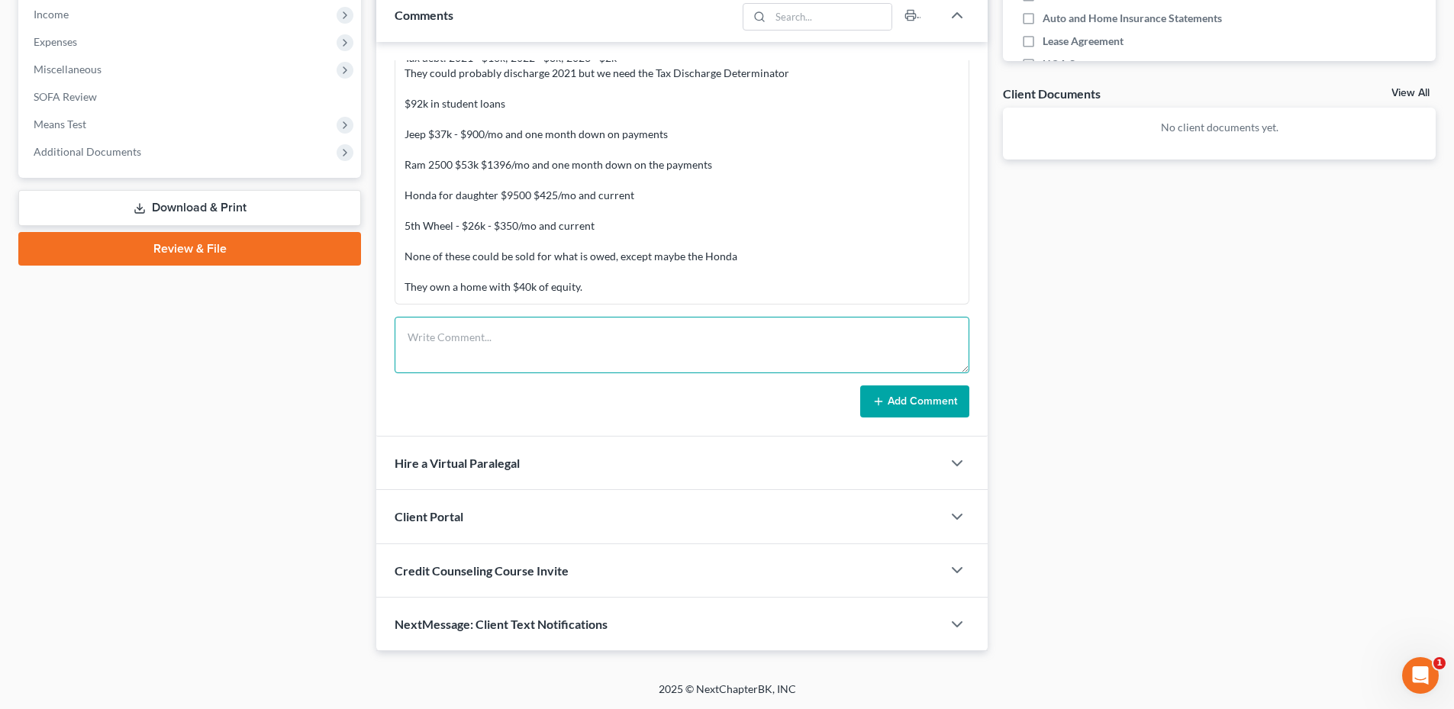
click at [469, 334] on textarea at bounding box center [682, 345] width 575 height 56
type textarea "They are going to surrender their 2018 Honda Civic."
click at [901, 398] on button "Add Comment" at bounding box center [914, 402] width 109 height 32
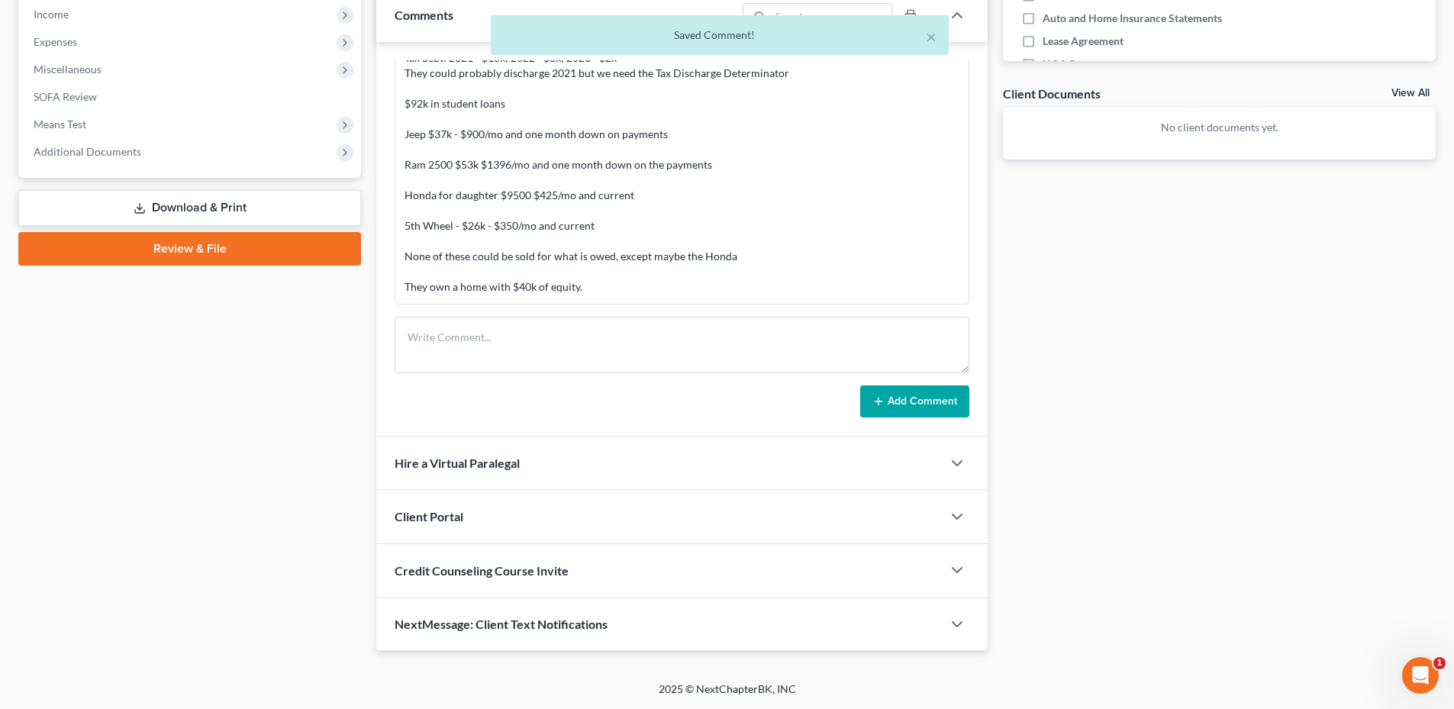
scroll to position [290, 0]
